Goal: Book appointment/travel/reservation

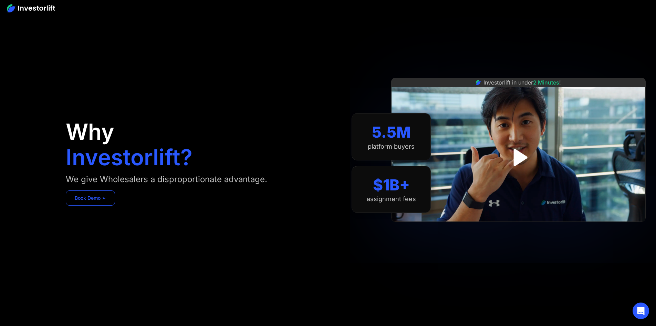
click at [115, 205] on link "Book Demo ➢" at bounding box center [90, 197] width 49 height 15
